Goal: Find specific page/section: Find specific page/section

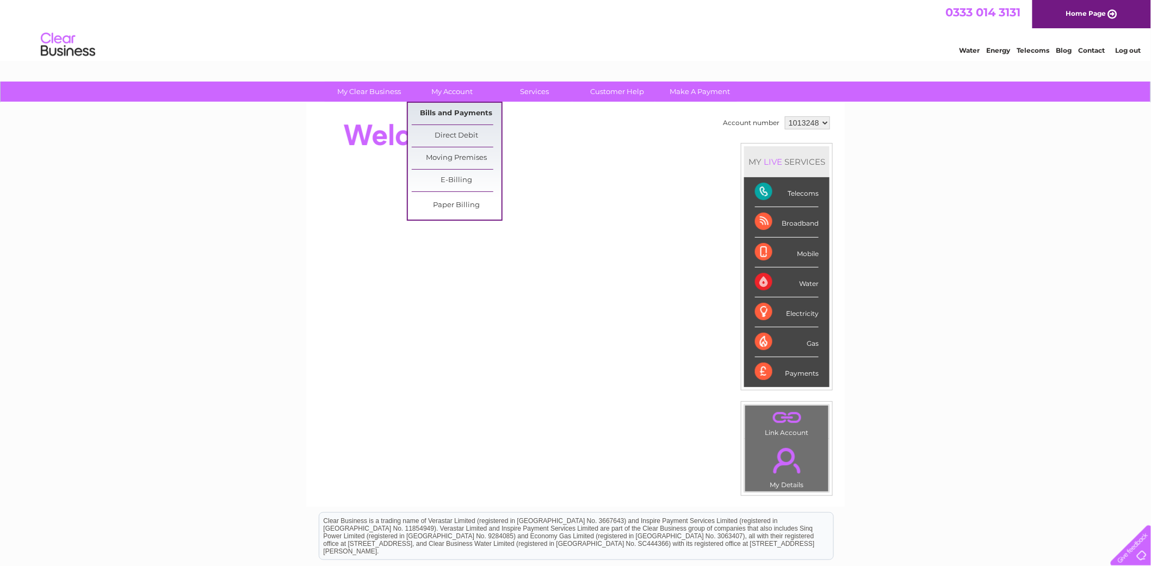
click at [450, 113] on link "Bills and Payments" at bounding box center [457, 114] width 90 height 22
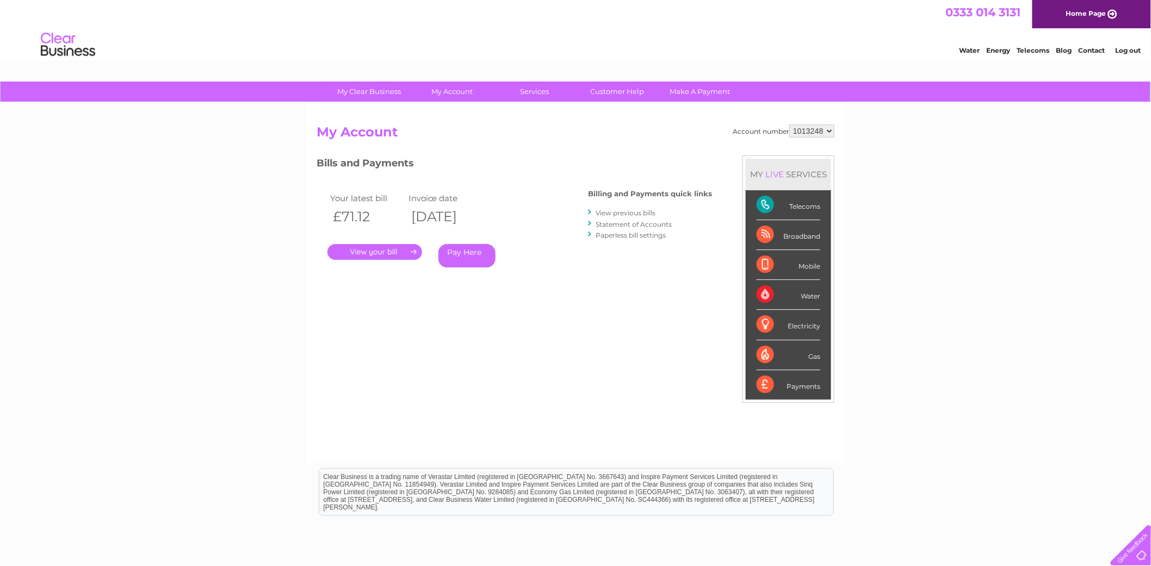
click at [386, 249] on link "." at bounding box center [375, 252] width 95 height 16
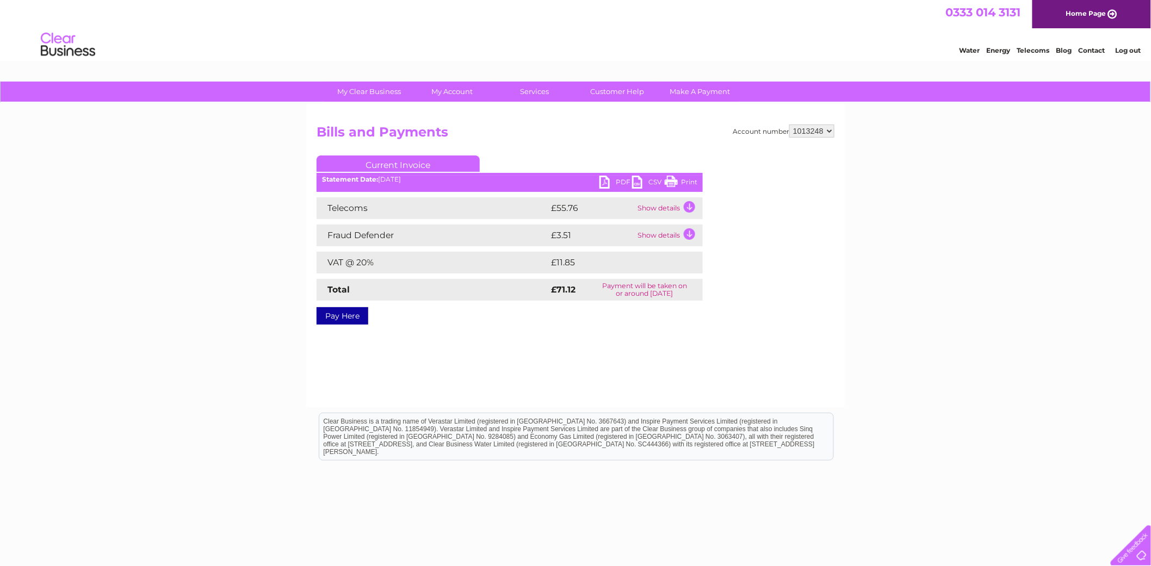
click at [618, 182] on link "PDF" at bounding box center [616, 184] width 33 height 16
